Goal: Information Seeking & Learning: Learn about a topic

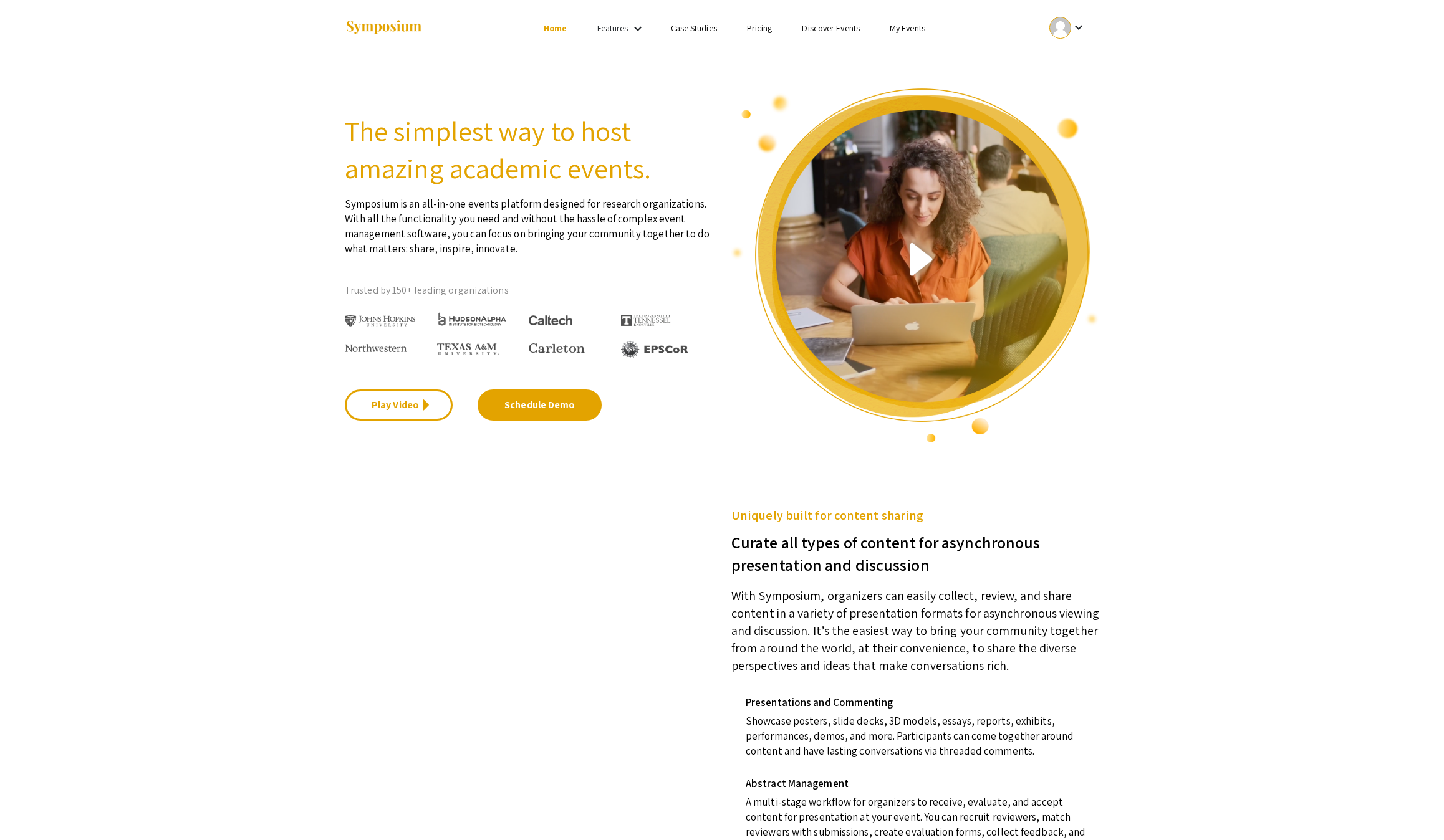
click at [925, 22] on link "My Events" at bounding box center [908, 28] width 35 height 11
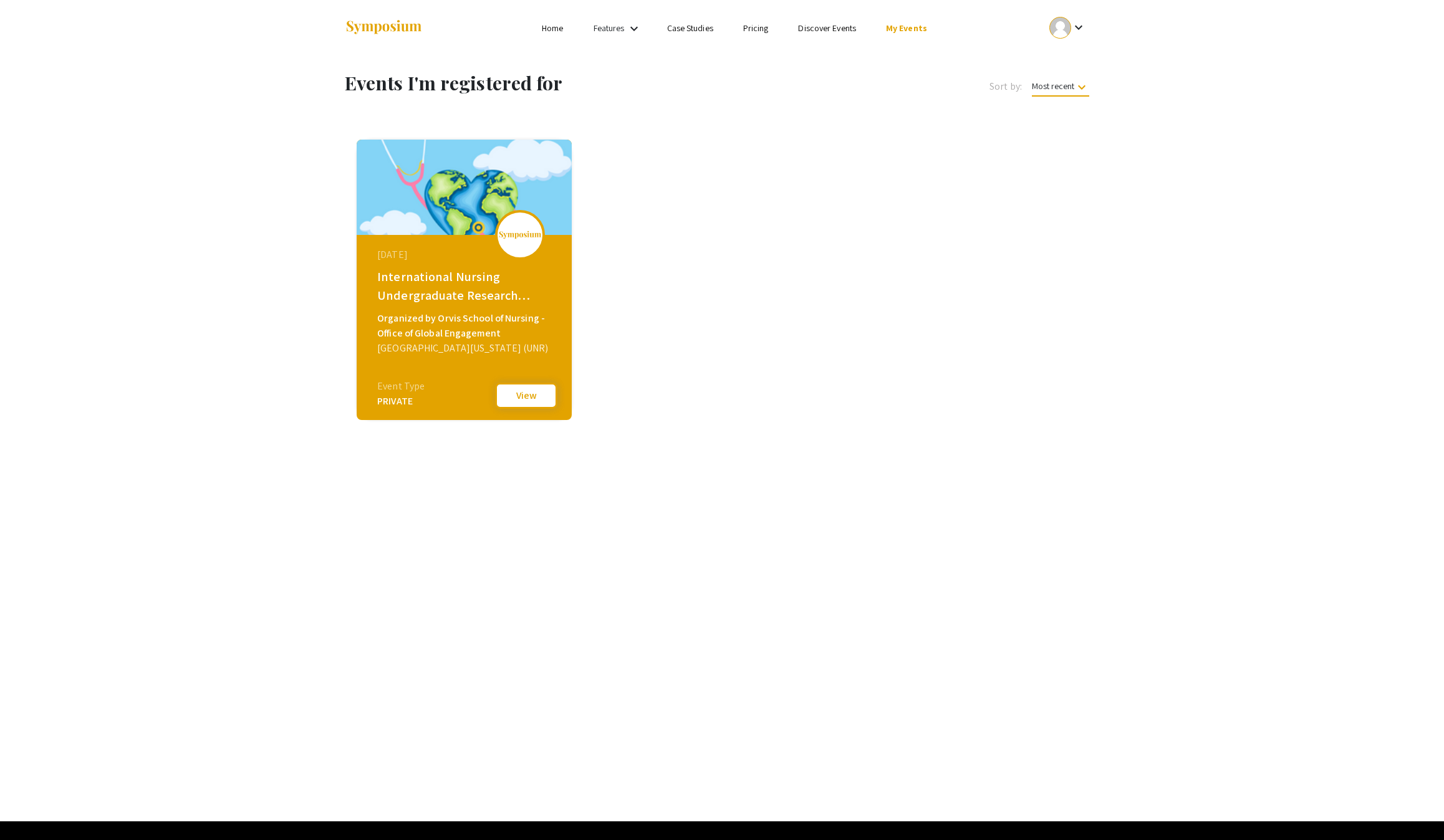
click at [509, 409] on button "View" at bounding box center [526, 396] width 62 height 26
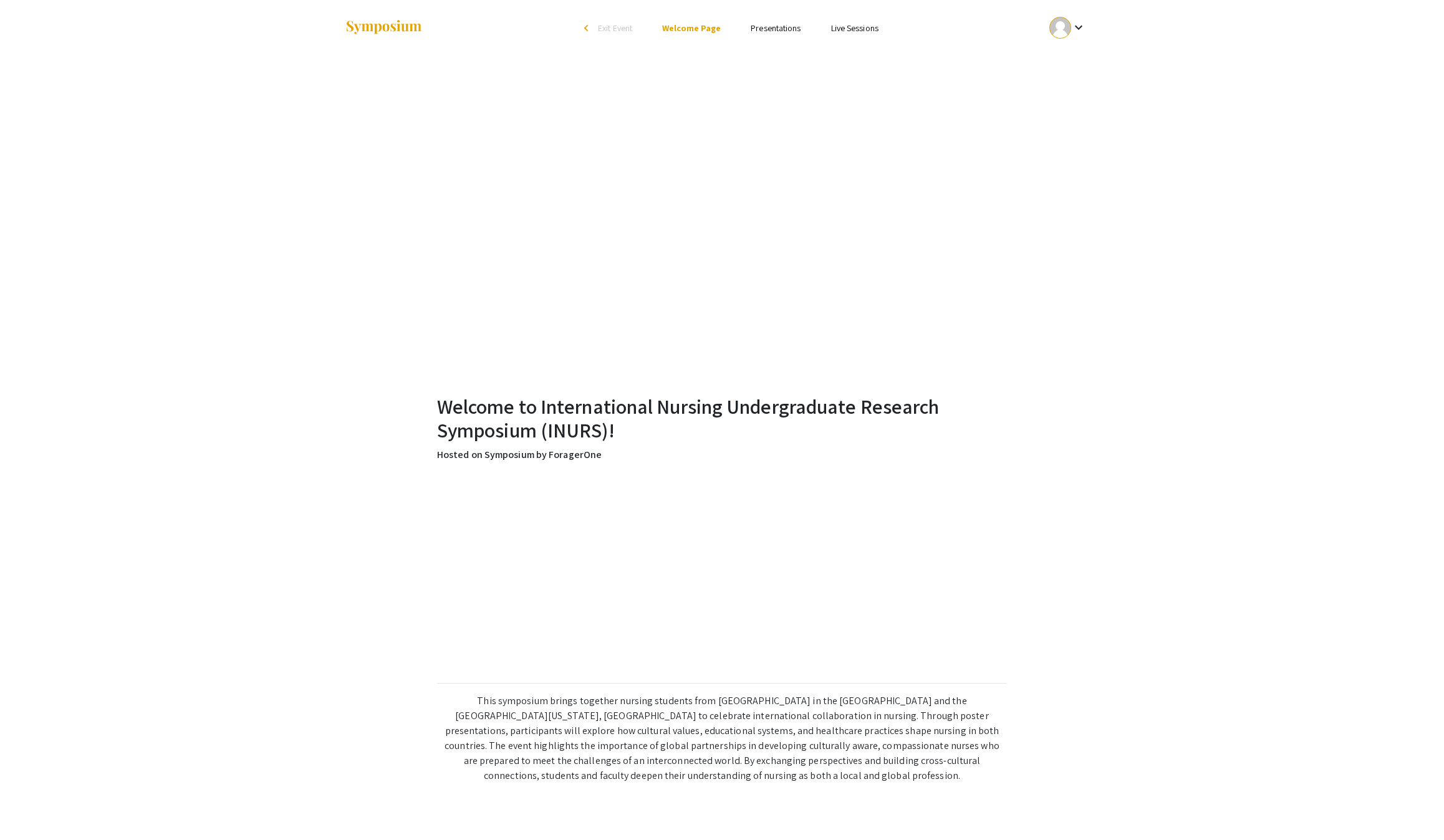
click at [818, 14] on ul "Skip navigation arrow_back_ios Exit Event Welcome Page Presentations Live Sessi…" at bounding box center [722, 28] width 249 height 56
click at [800, 26] on link "Presentations" at bounding box center [775, 28] width 50 height 11
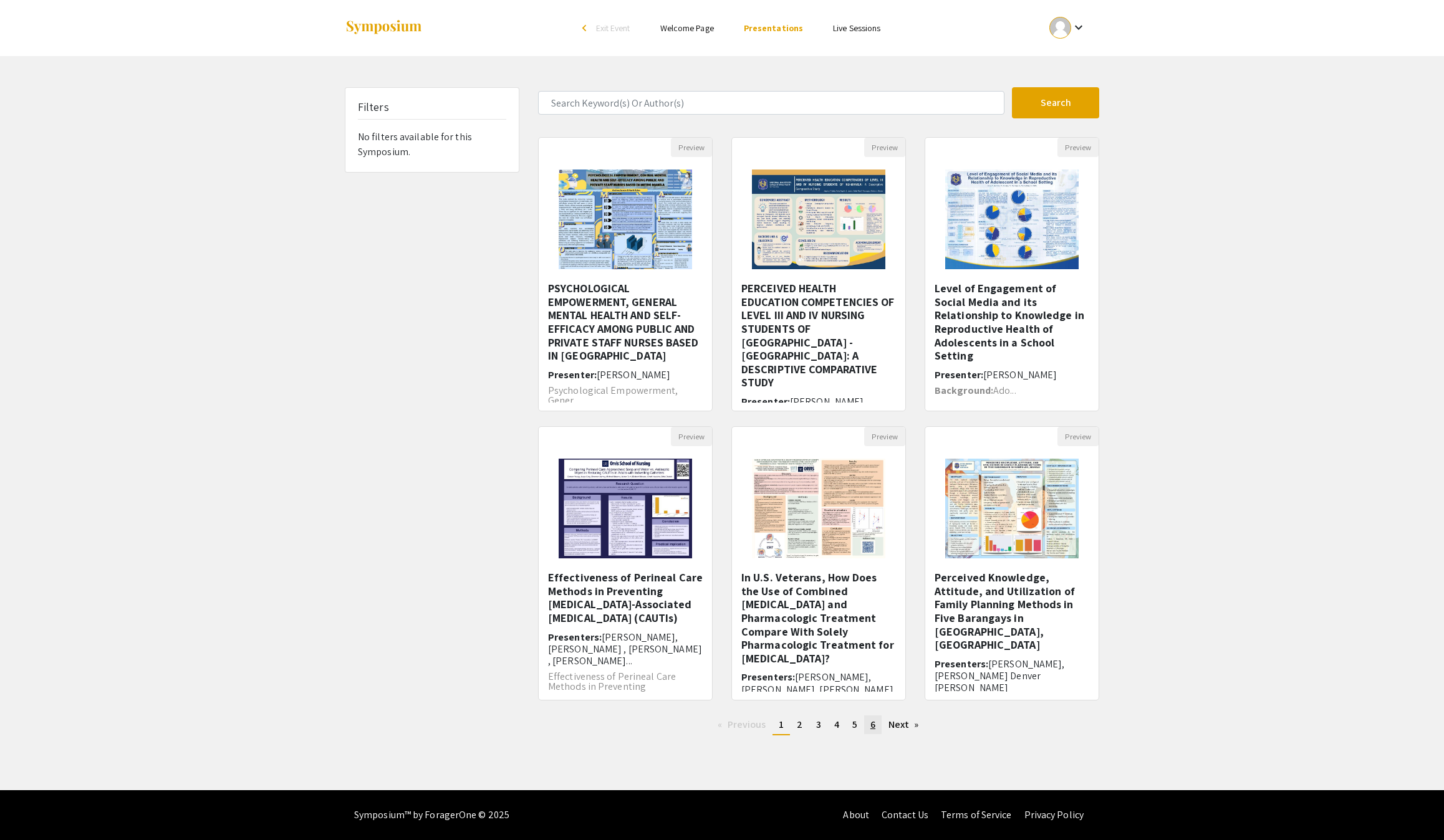
click at [875, 731] on span "6" at bounding box center [872, 724] width 5 height 13
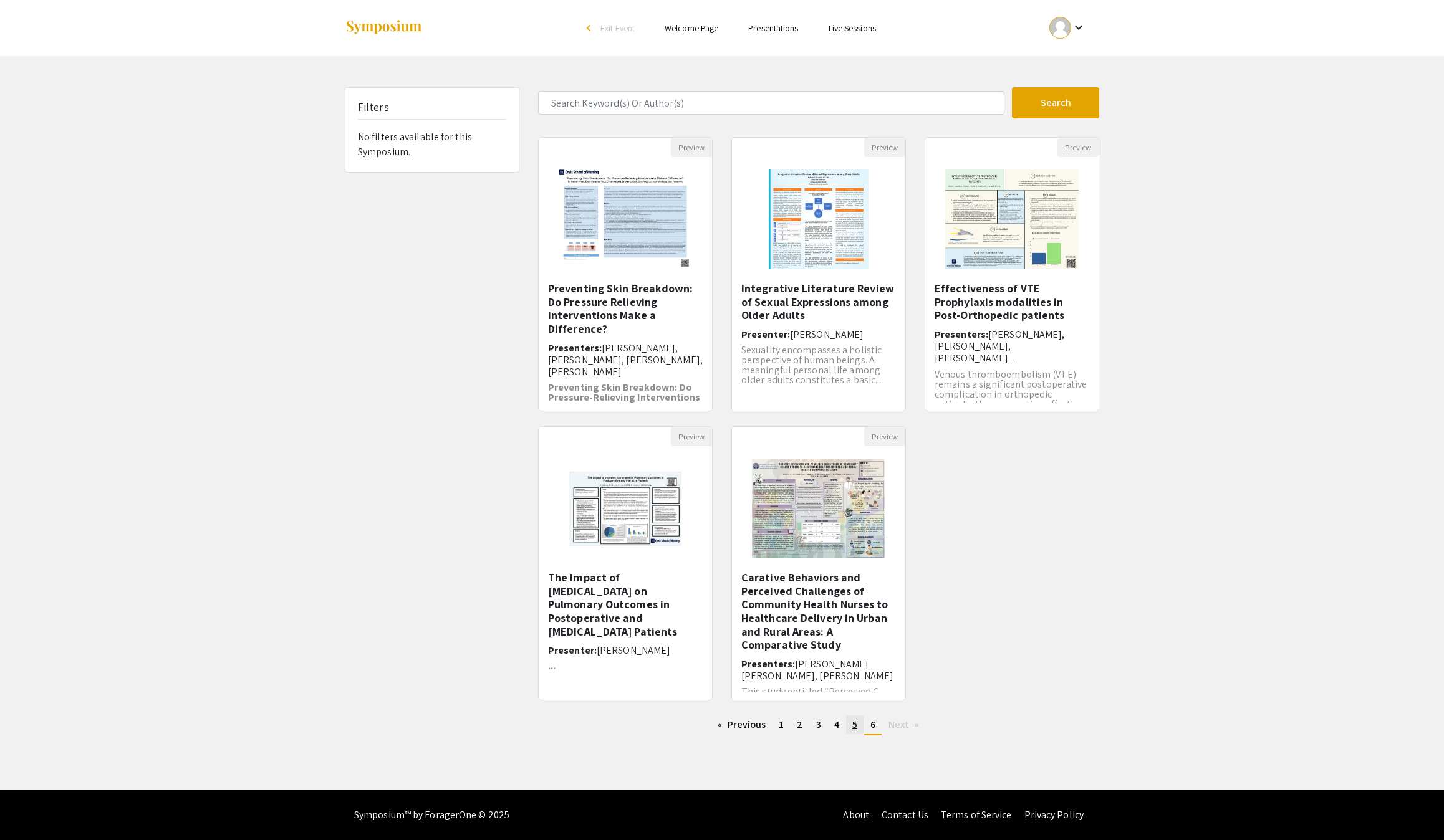
click at [864, 715] on link "page 5" at bounding box center [855, 724] width 18 height 18
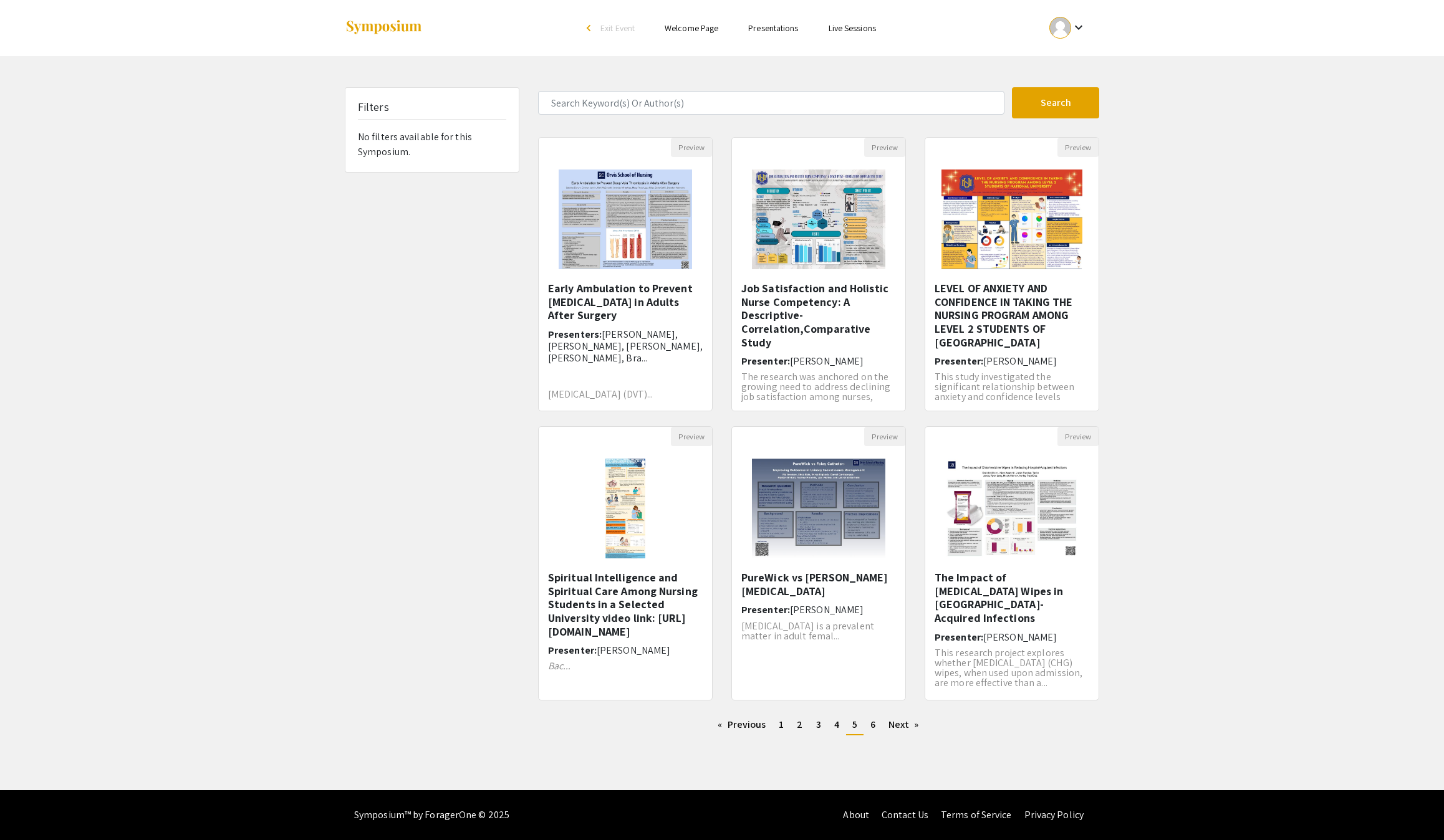
scroll to position [49, 0]
click at [846, 715] on link "page 4" at bounding box center [836, 724] width 18 height 18
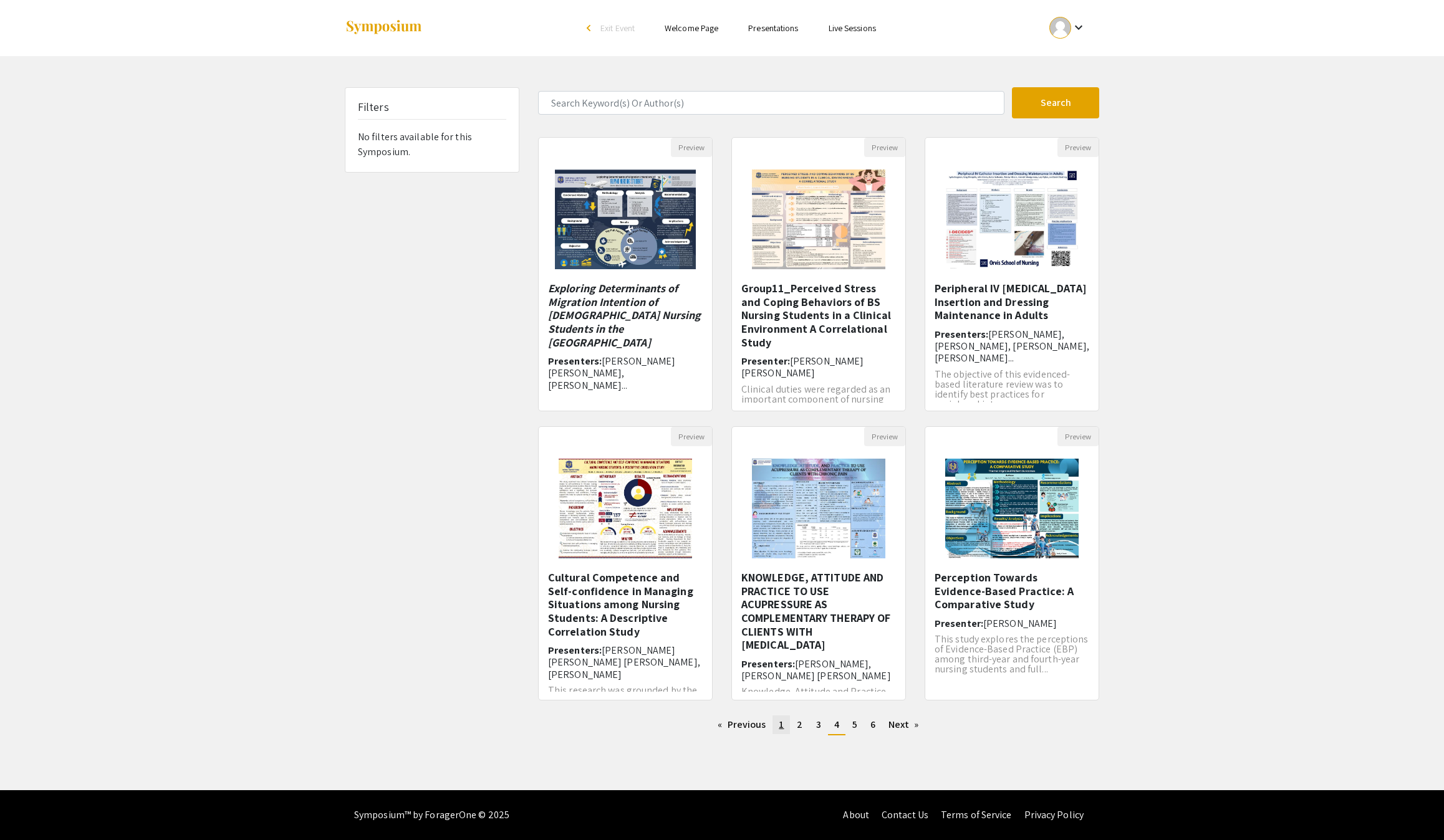
click at [779, 731] on span "1" at bounding box center [781, 724] width 5 height 13
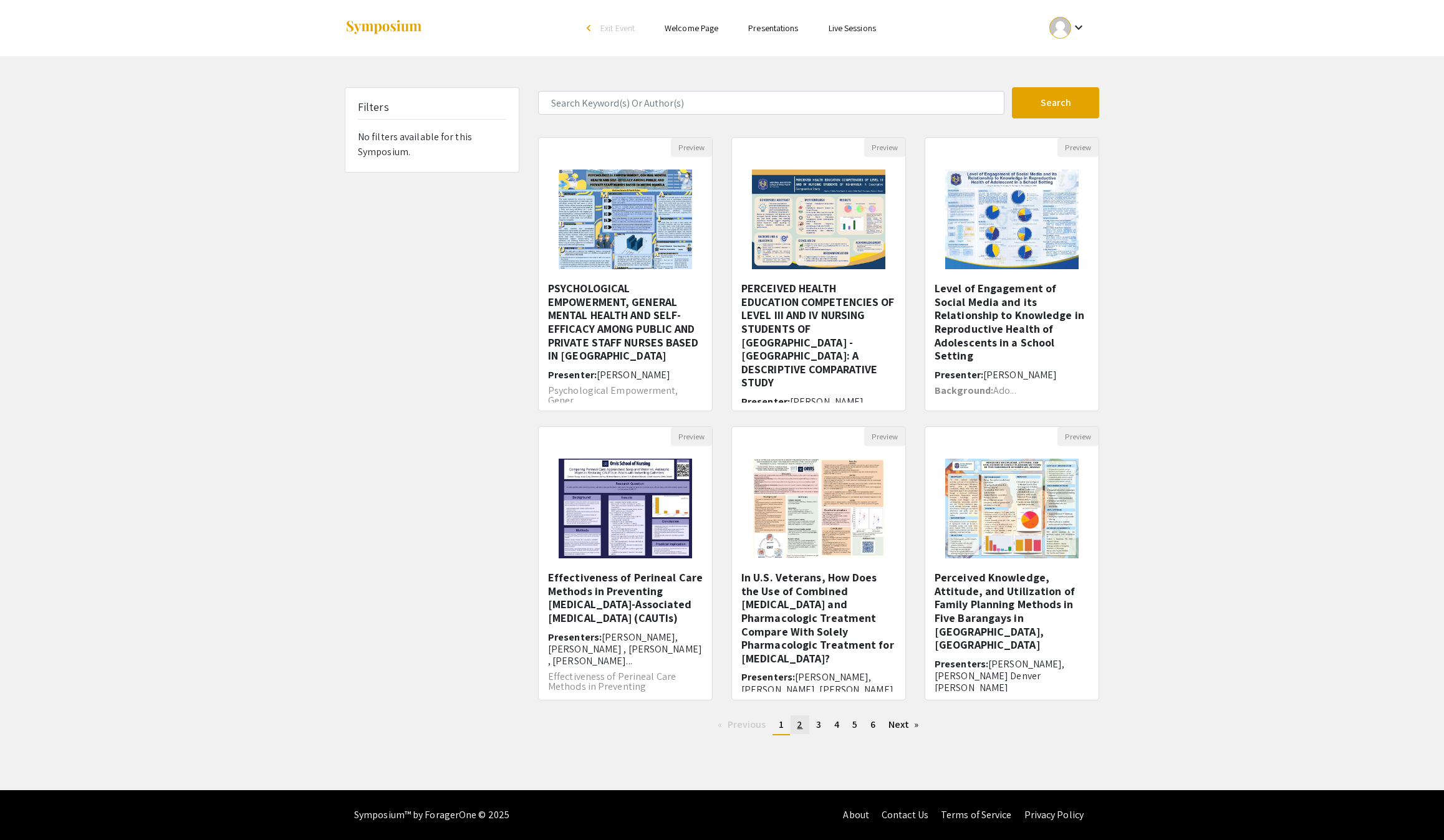
click at [797, 731] on span "2" at bounding box center [799, 724] width 5 height 13
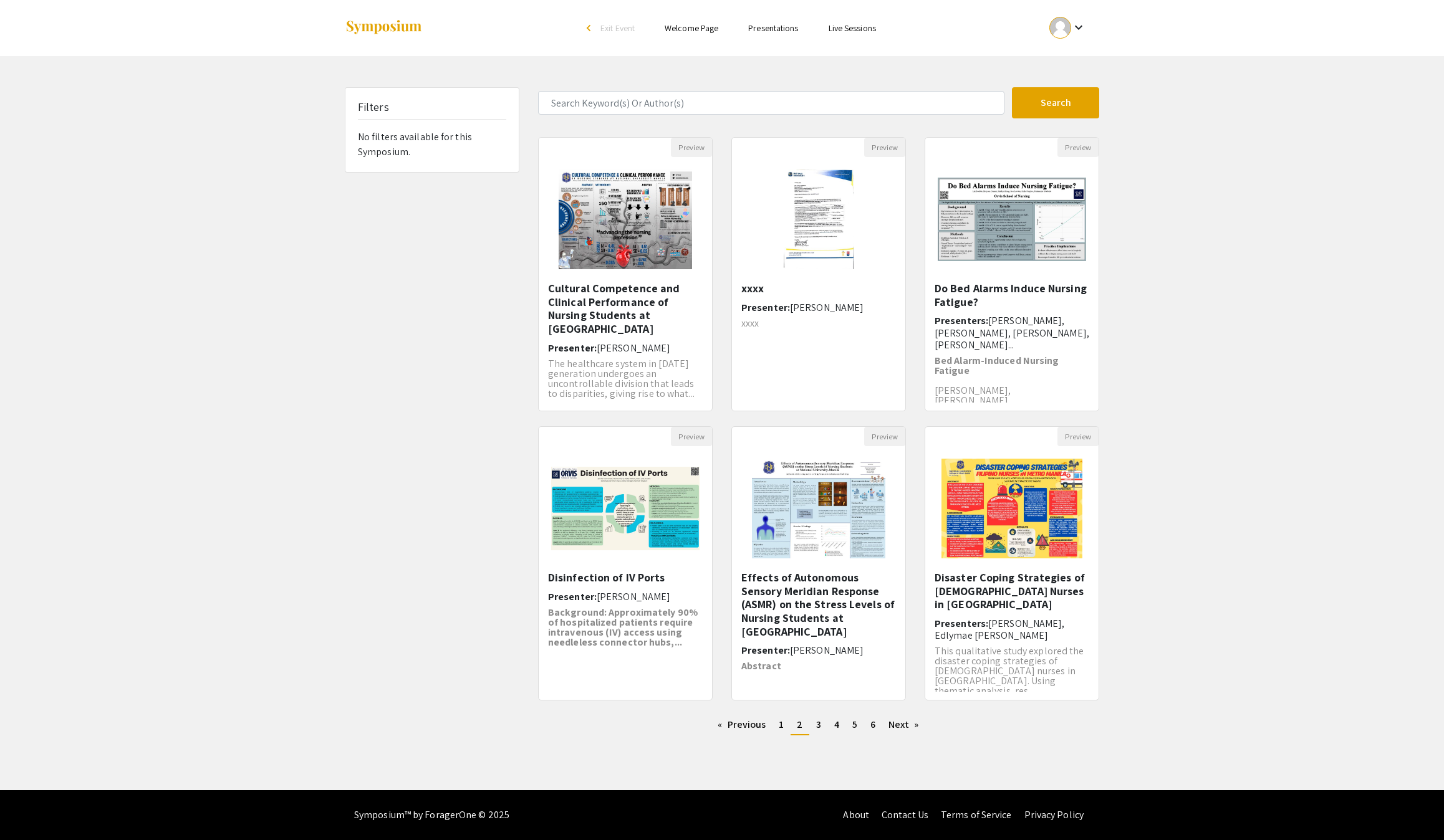
scroll to position [46, 0]
click at [818, 718] on span "3" at bounding box center [819, 724] width 5 height 13
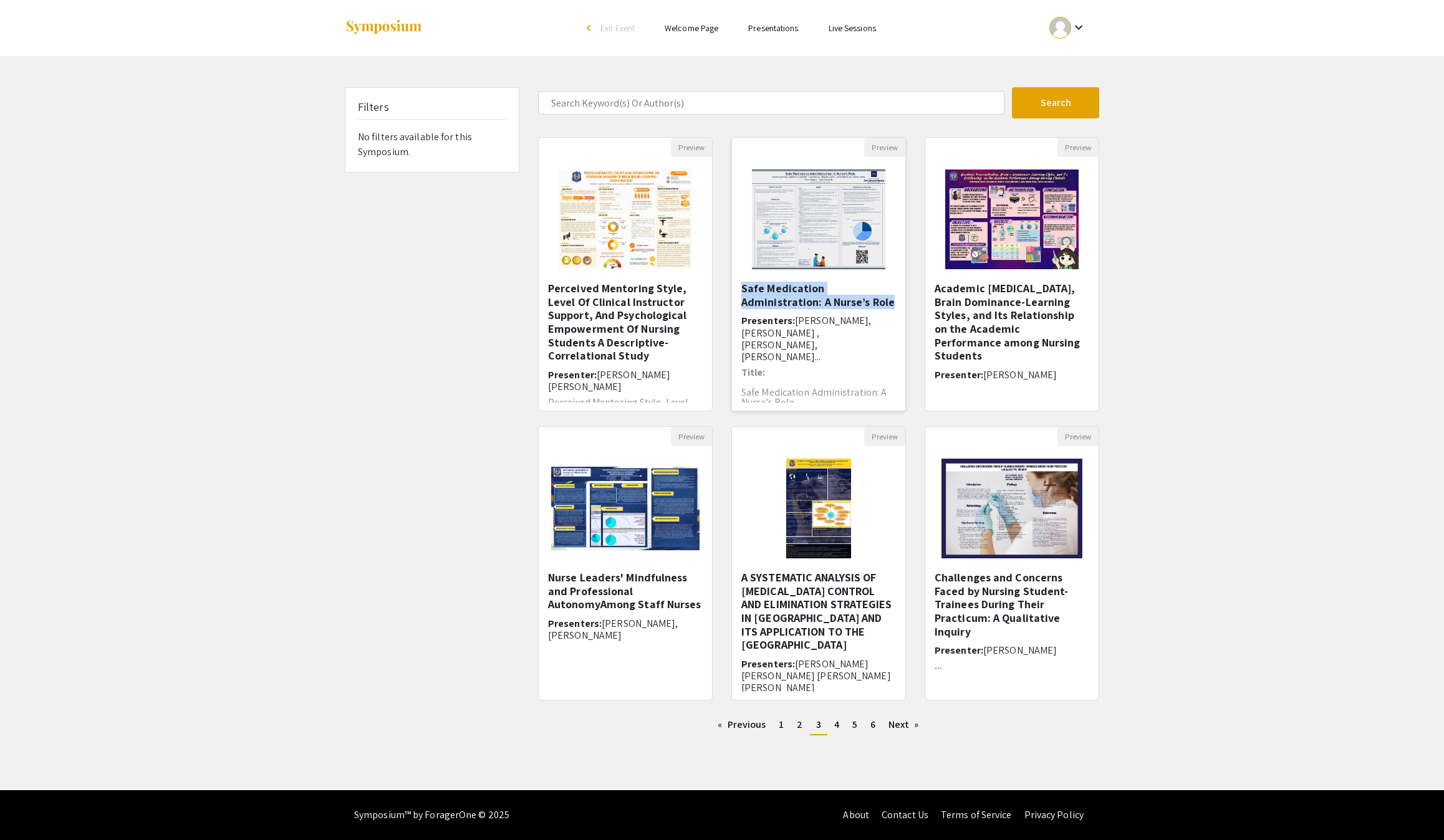
drag, startPoint x: 826, startPoint y: 349, endPoint x: 746, endPoint y: 311, distance: 88.6
click at [746, 308] on h5 "Safe Medication Administration: A Nurse’s Role" at bounding box center [819, 295] width 155 height 27
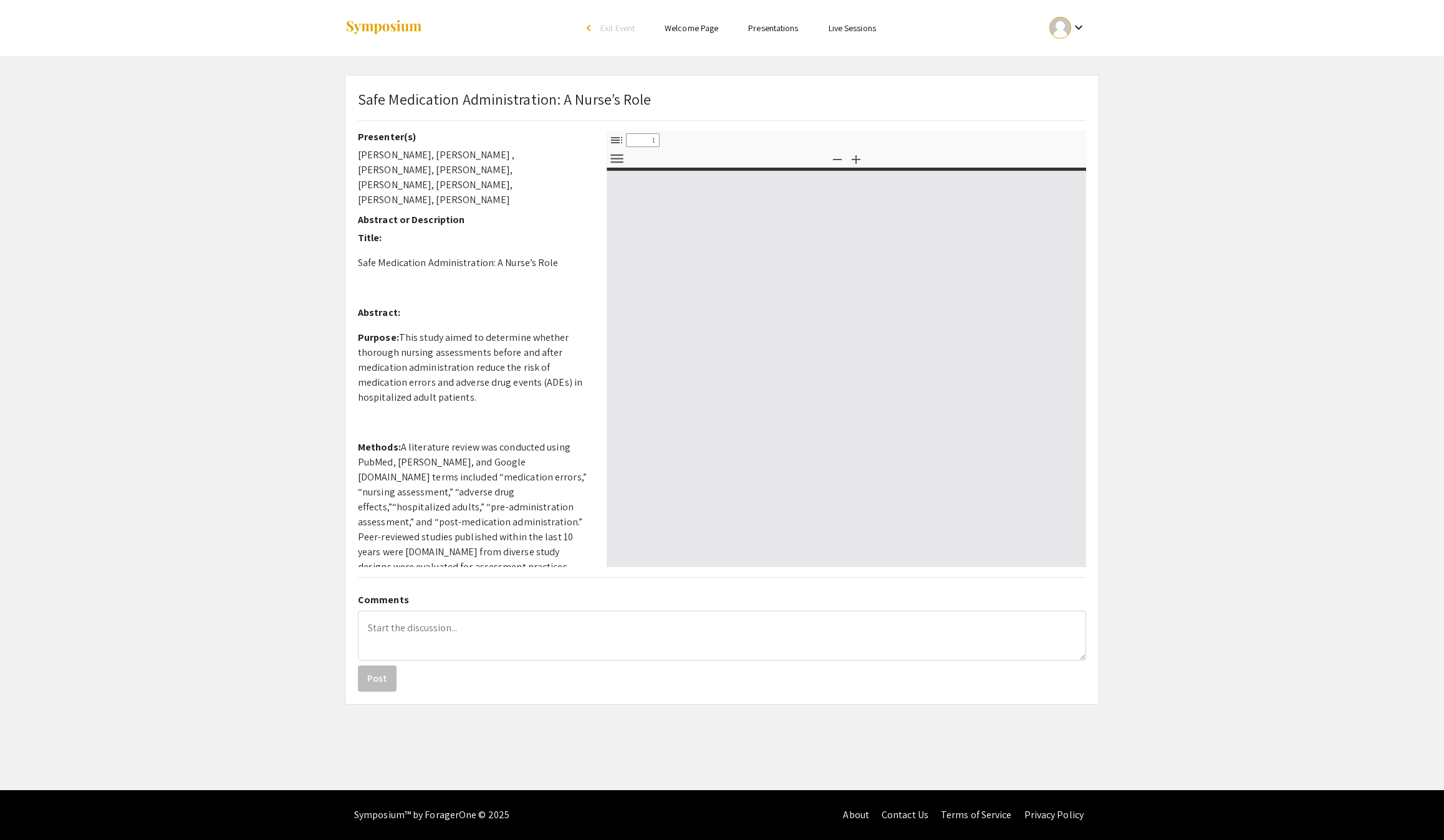
select select "custom"
type input "0"
select select "custom"
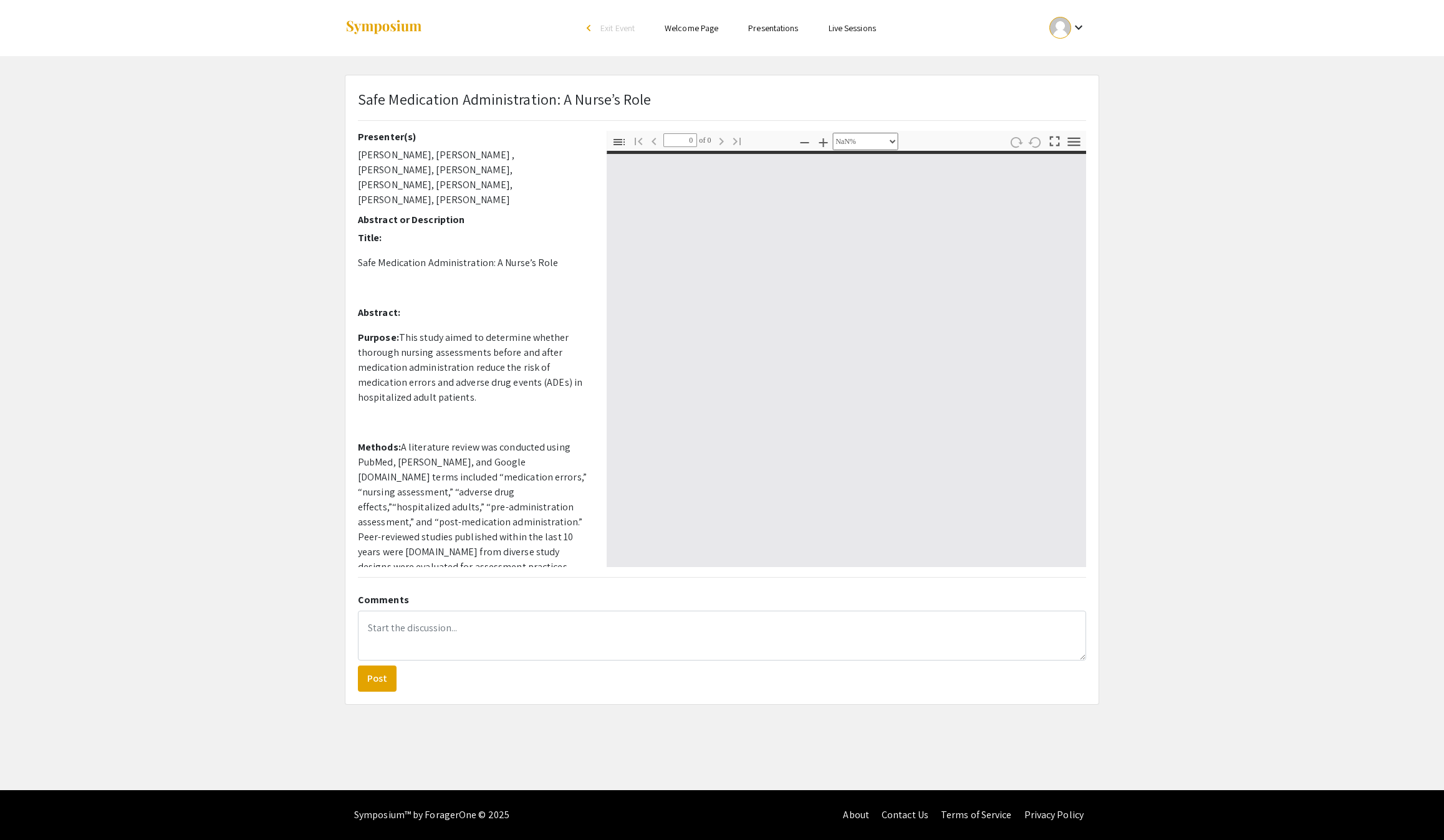
type input "1"
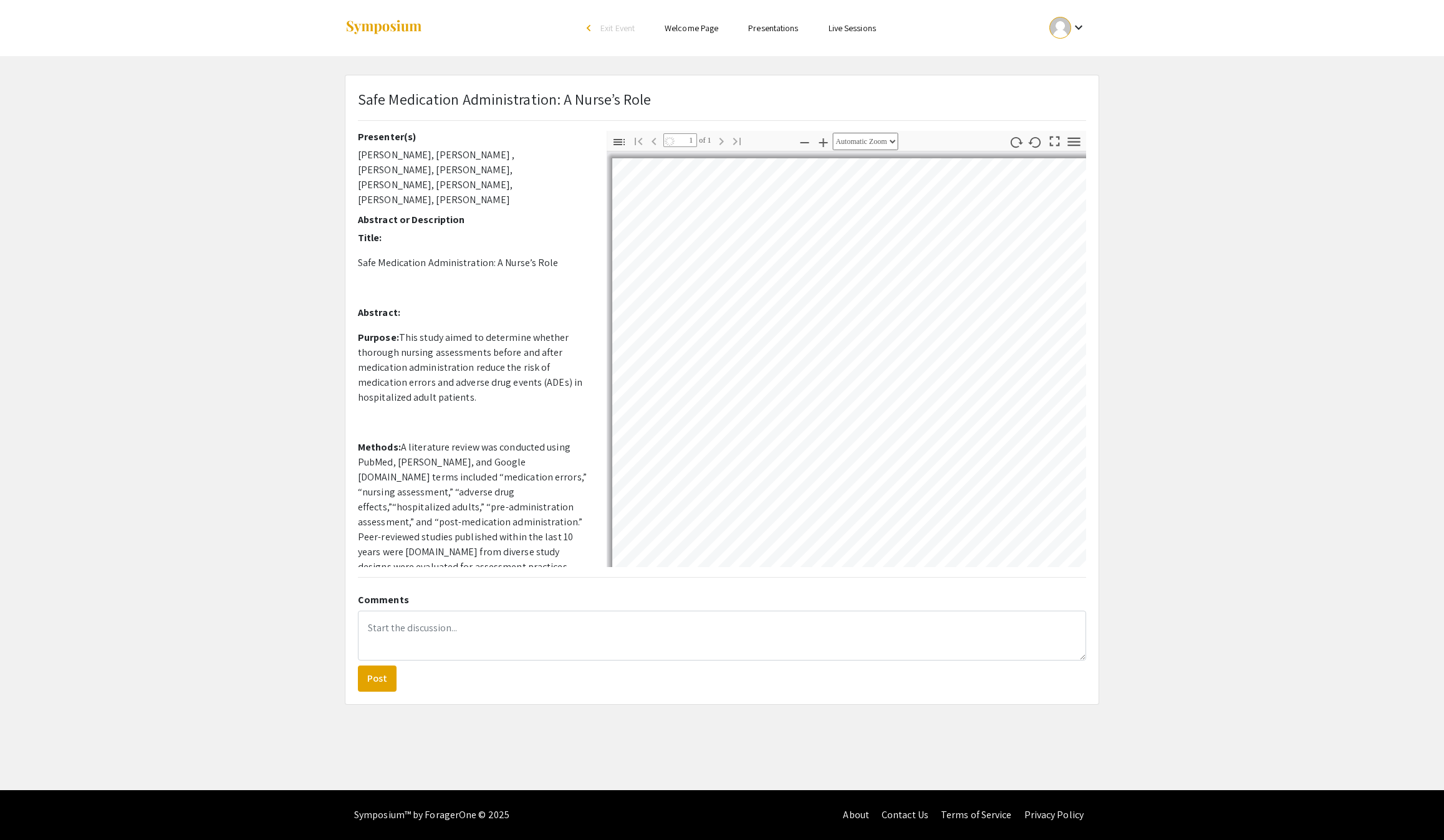
select select "auto"
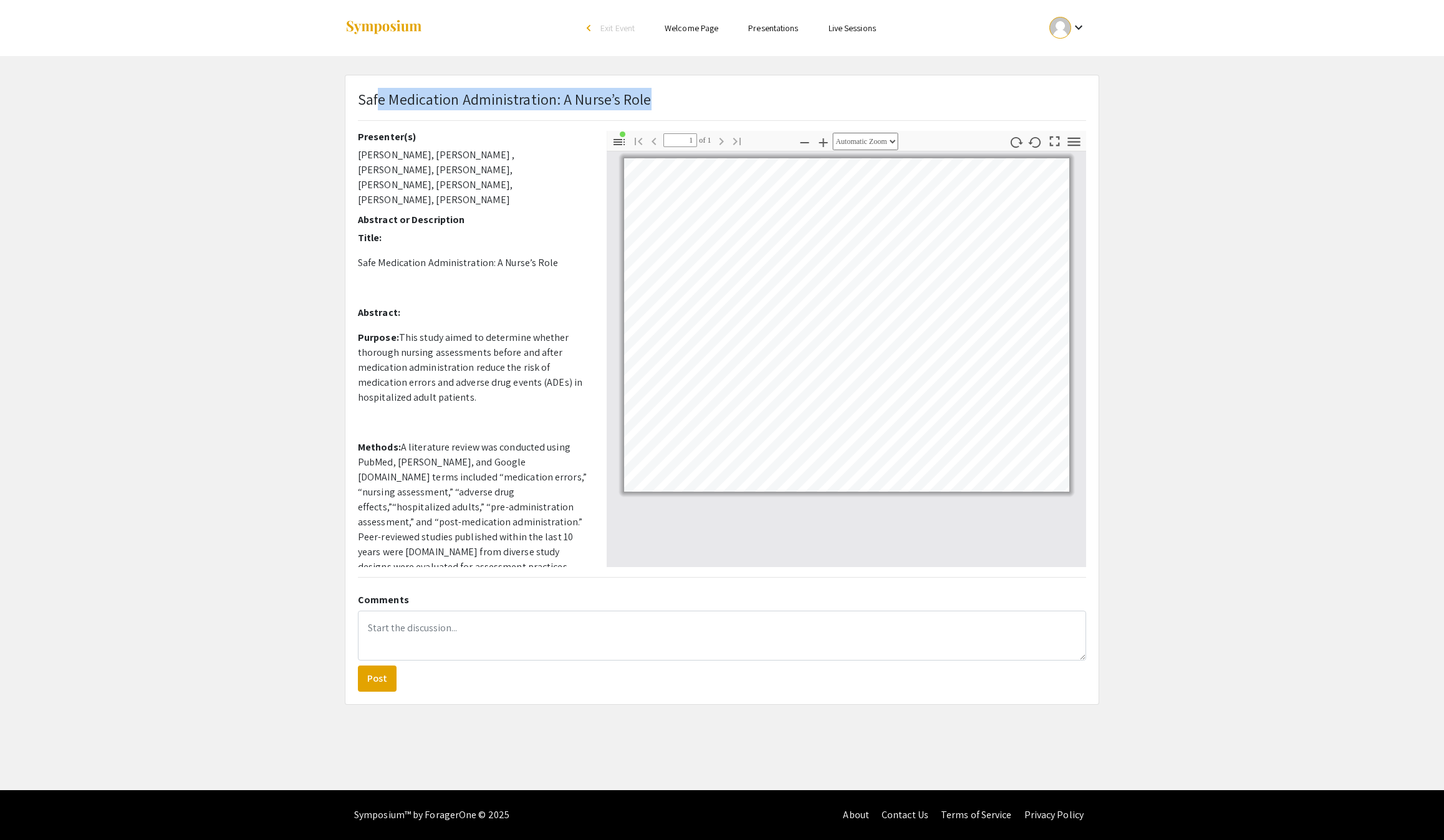
drag, startPoint x: 679, startPoint y: 107, endPoint x: 383, endPoint y: 96, distance: 296.2
click at [383, 96] on div "Safe Medication Administration: A Nurse’s Role" at bounding box center [722, 109] width 747 height 43
click at [671, 107] on div "Safe Medication Administration: A Nurse’s Role" at bounding box center [722, 109] width 747 height 43
drag, startPoint x: 665, startPoint y: 107, endPoint x: 363, endPoint y: 109, distance: 302.0
click at [363, 109] on div "Safe Medication Administration: A Nurse’s Role" at bounding box center [722, 109] width 747 height 43
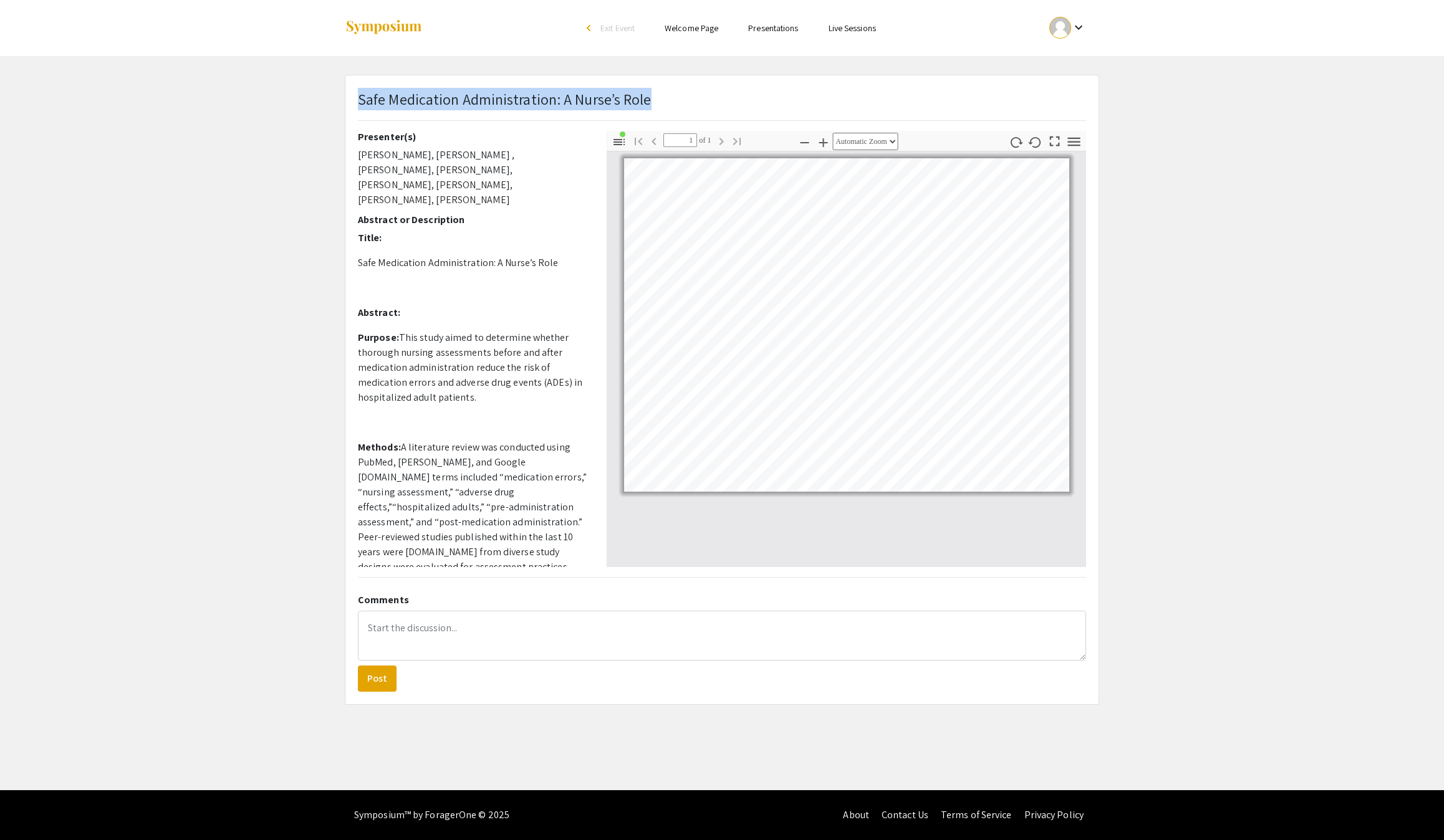
copy p "Safe Medication Administration: A Nurse’s Role"
